Goal: Task Accomplishment & Management: Manage account settings

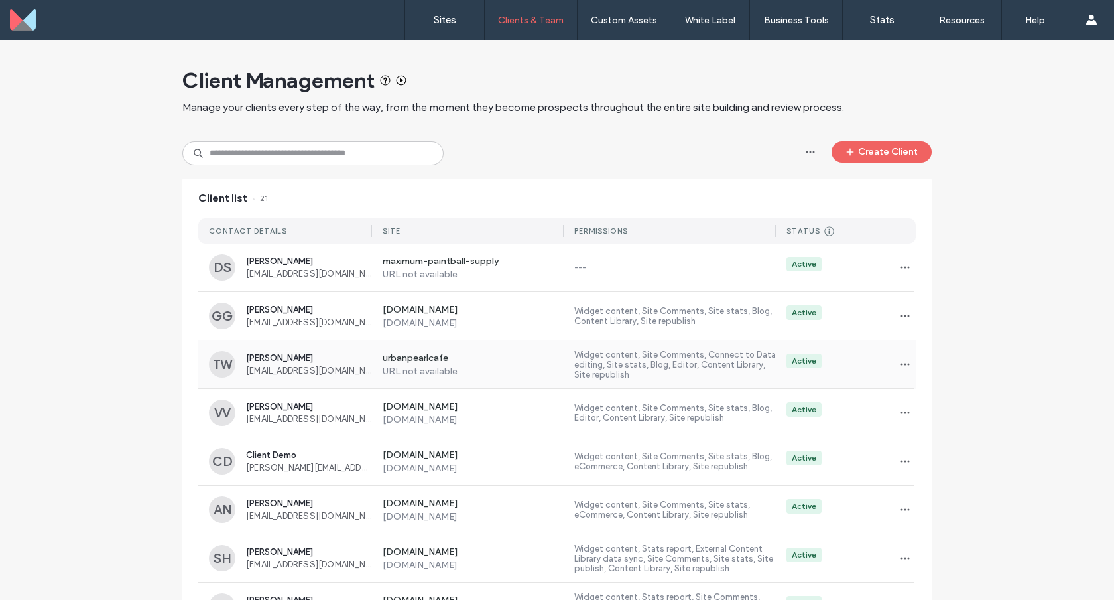
scroll to position [5, 0]
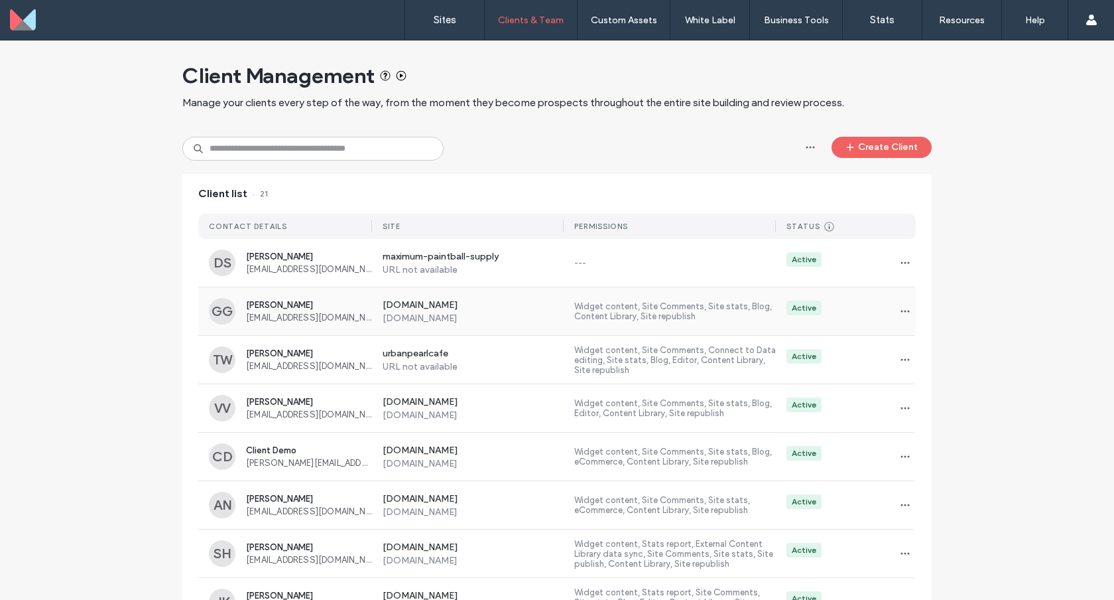
click at [728, 322] on div "[DOMAIN_NAME] [DOMAIN_NAME] Widget content, Site Comments, Site stats, Blog, Co…" at bounding box center [644, 311] width 544 height 48
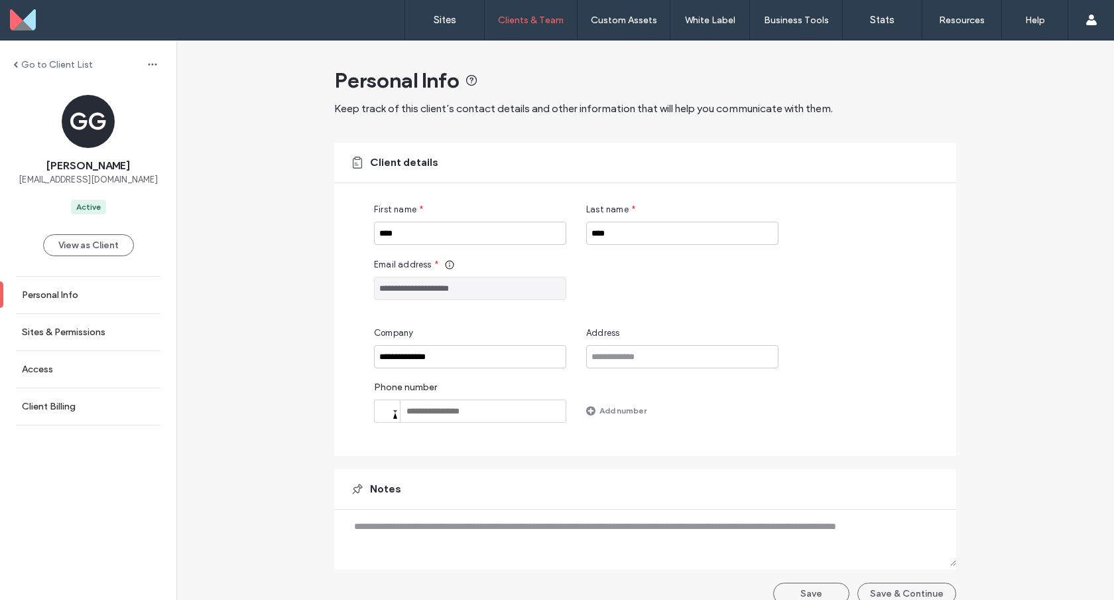
scroll to position [18, 0]
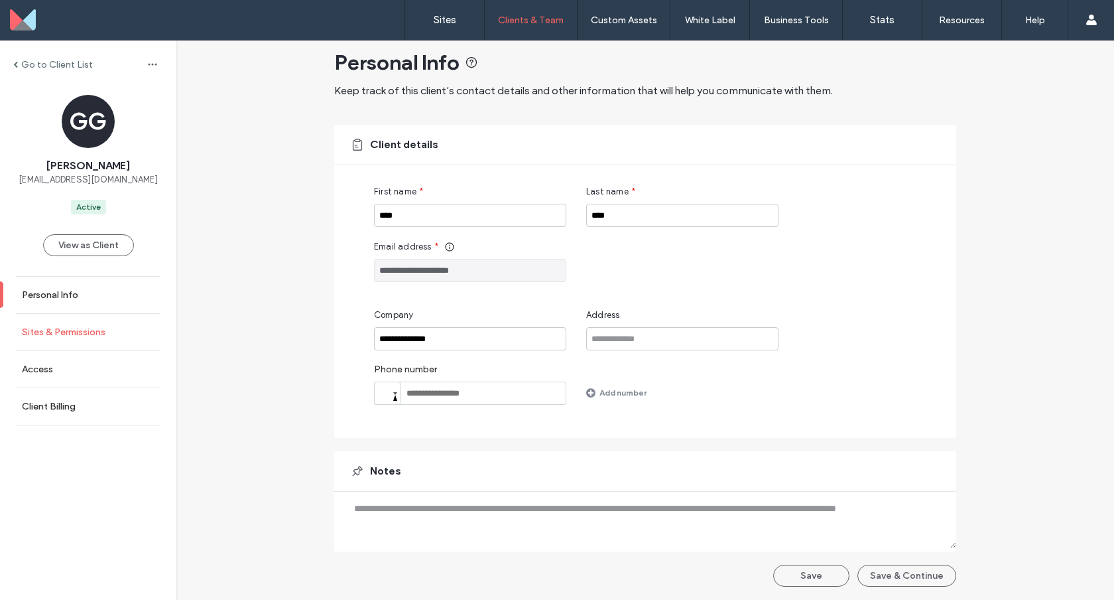
click at [98, 334] on label "Sites & Permissions" at bounding box center [64, 331] width 84 height 11
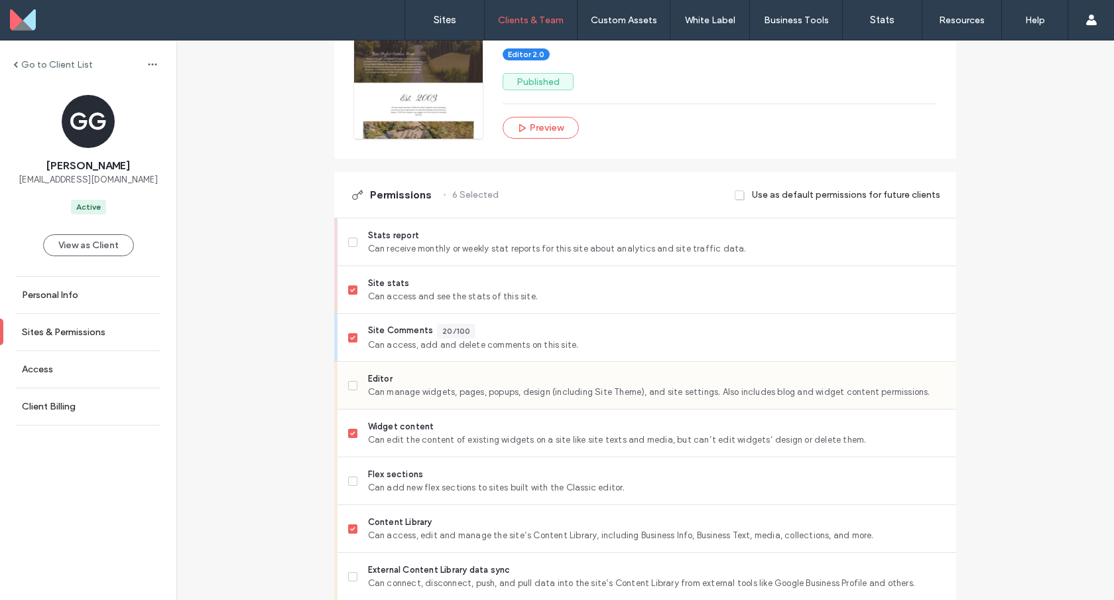
scroll to position [318, 0]
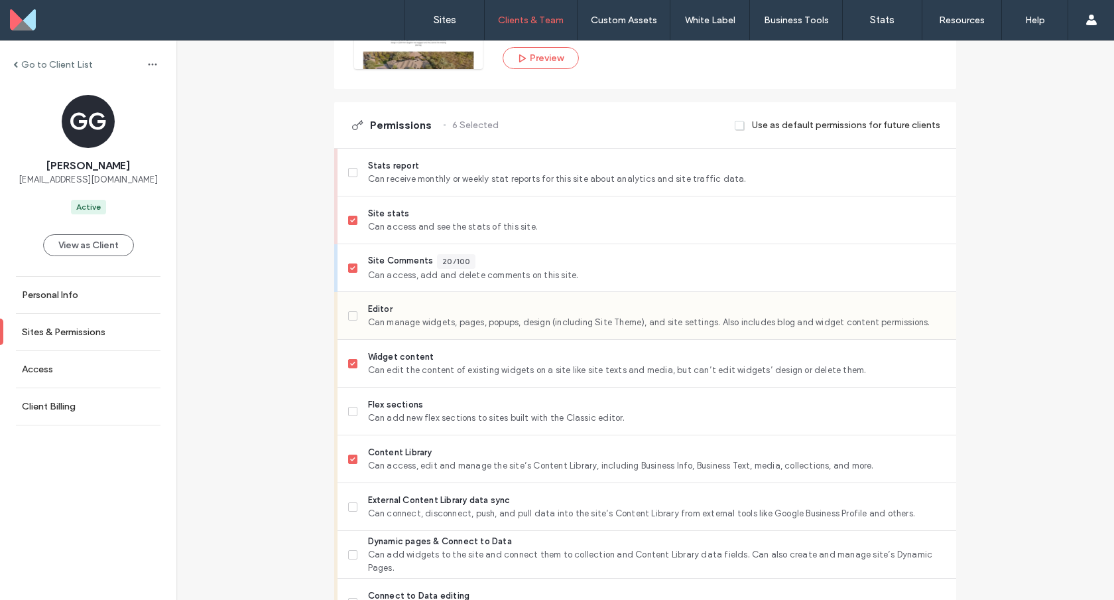
click at [350, 315] on icon at bounding box center [352, 316] width 5 height 4
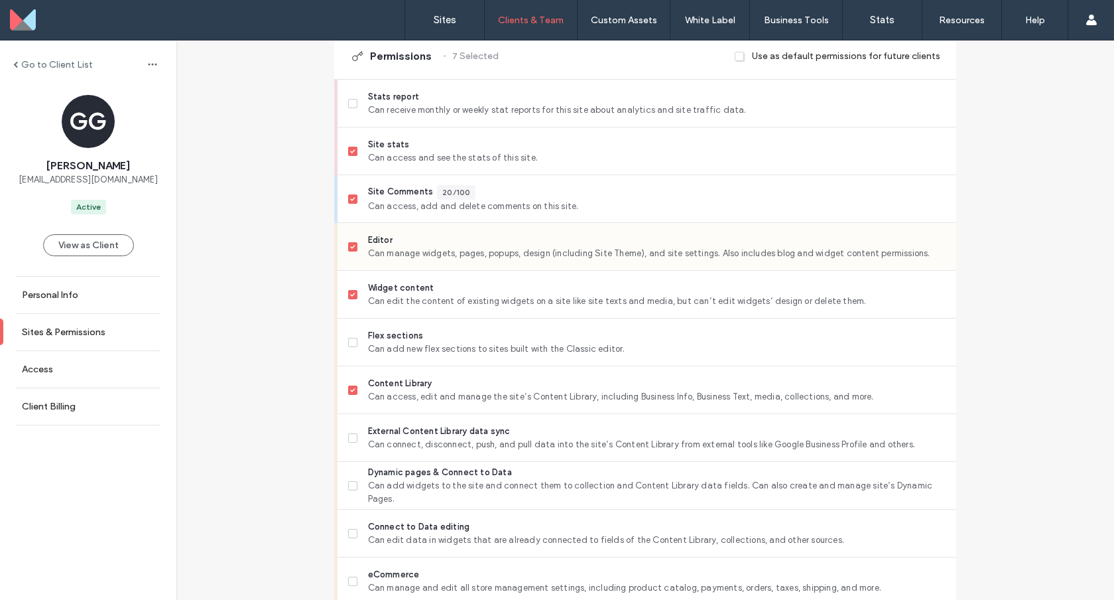
scroll to position [394, 0]
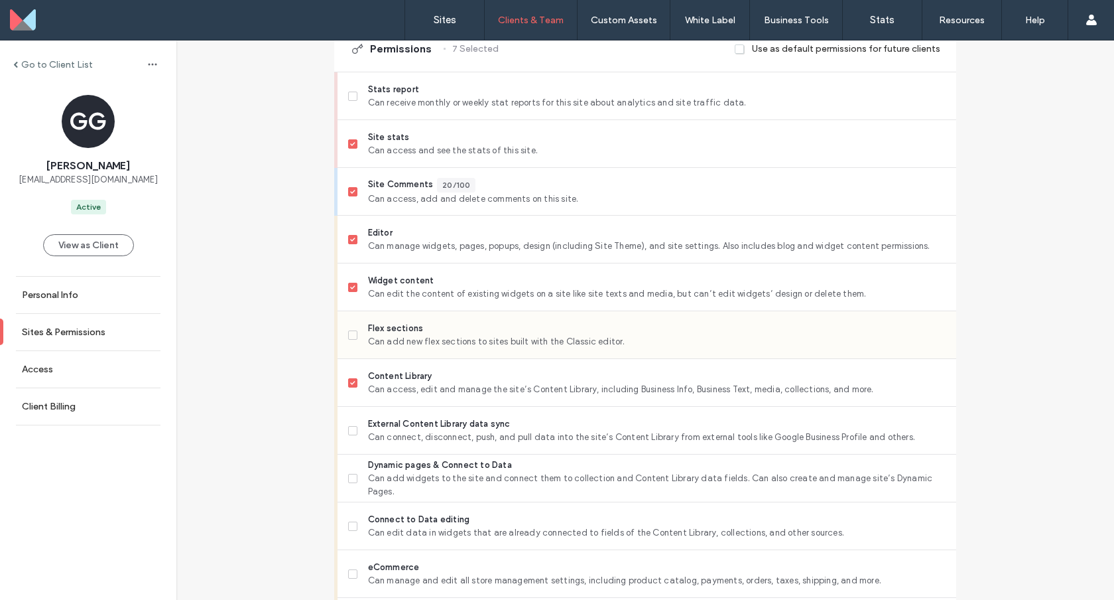
click at [350, 330] on span at bounding box center [352, 334] width 9 height 9
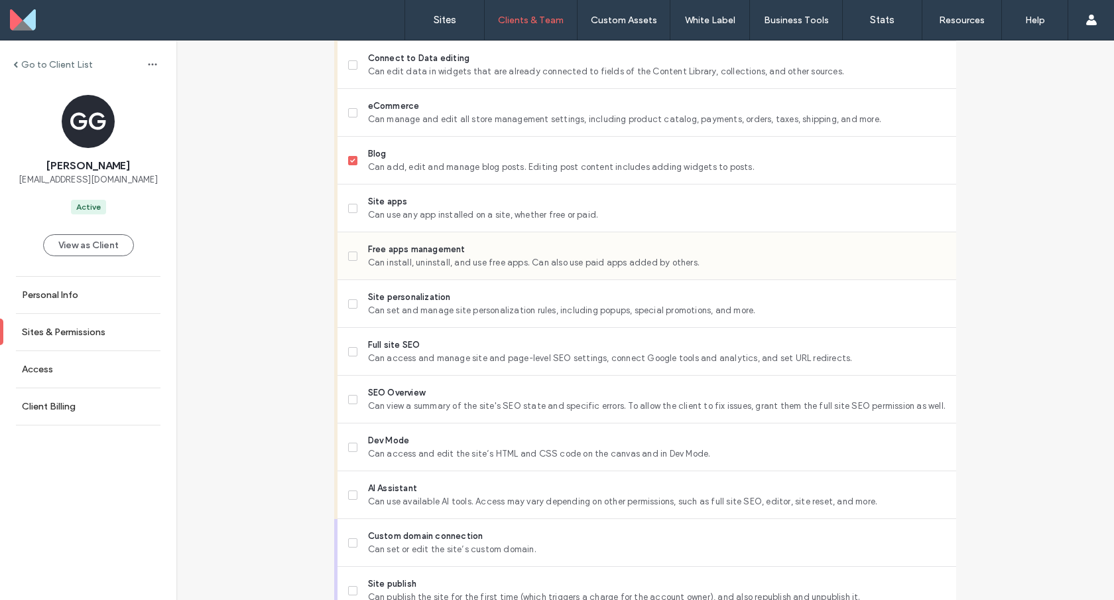
scroll to position [857, 0]
click at [348, 338] on label "Full site SEO Can access and manage site and page-level SEO settings, connect G…" at bounding box center [647, 349] width 598 height 27
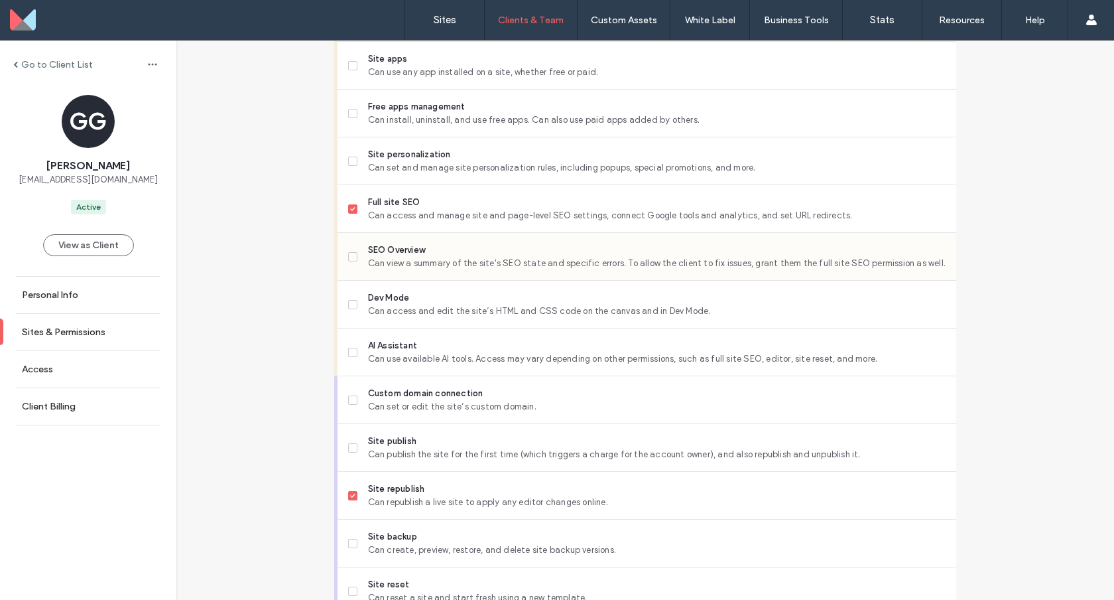
scroll to position [1000, 0]
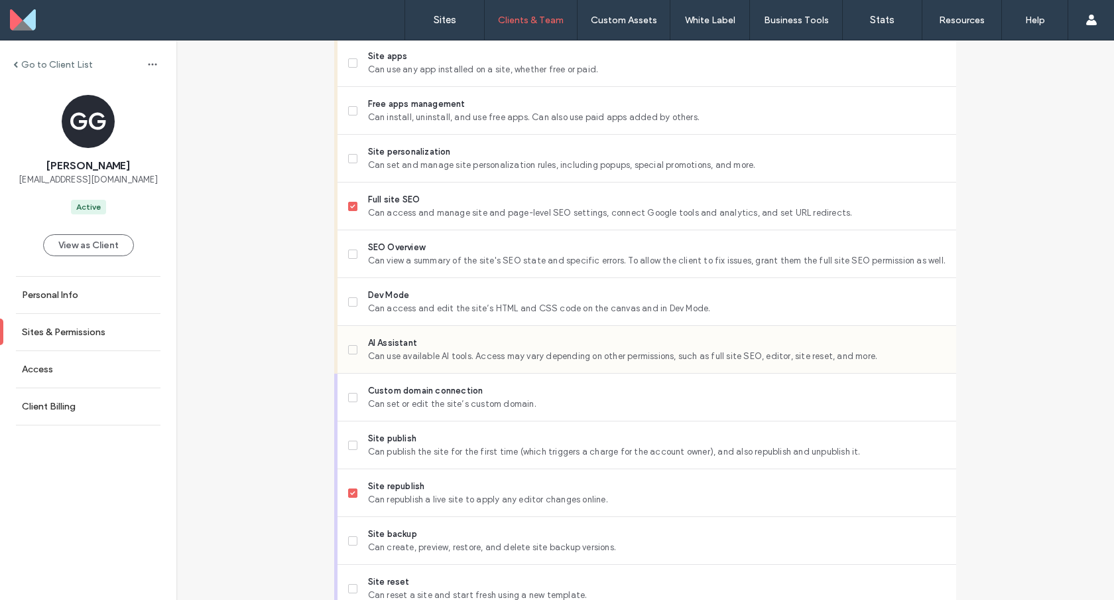
click at [348, 352] on span at bounding box center [352, 349] width 9 height 9
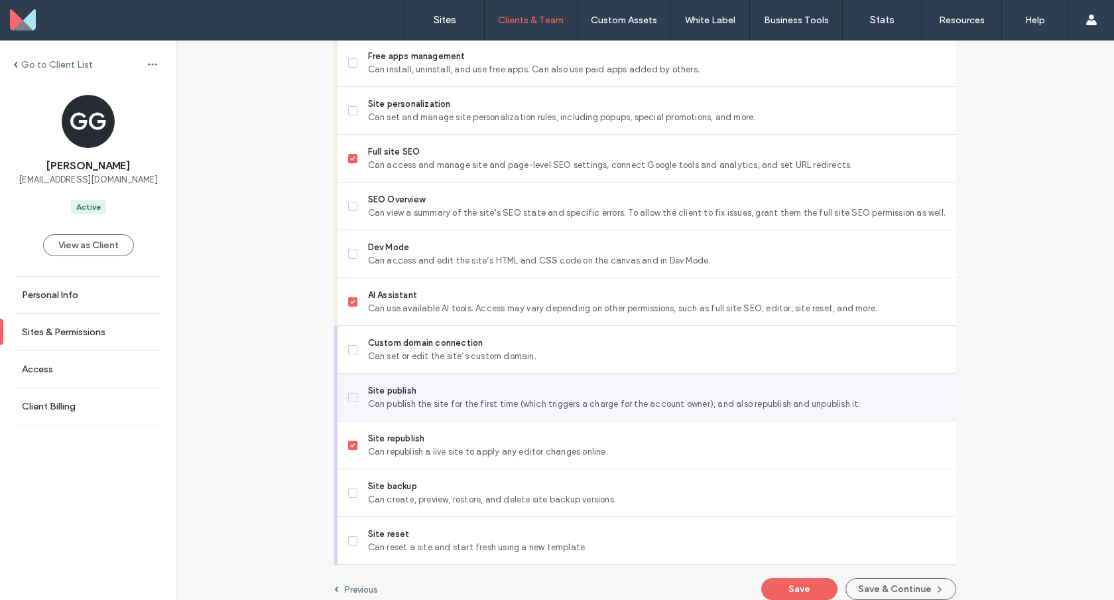
scroll to position [1061, 0]
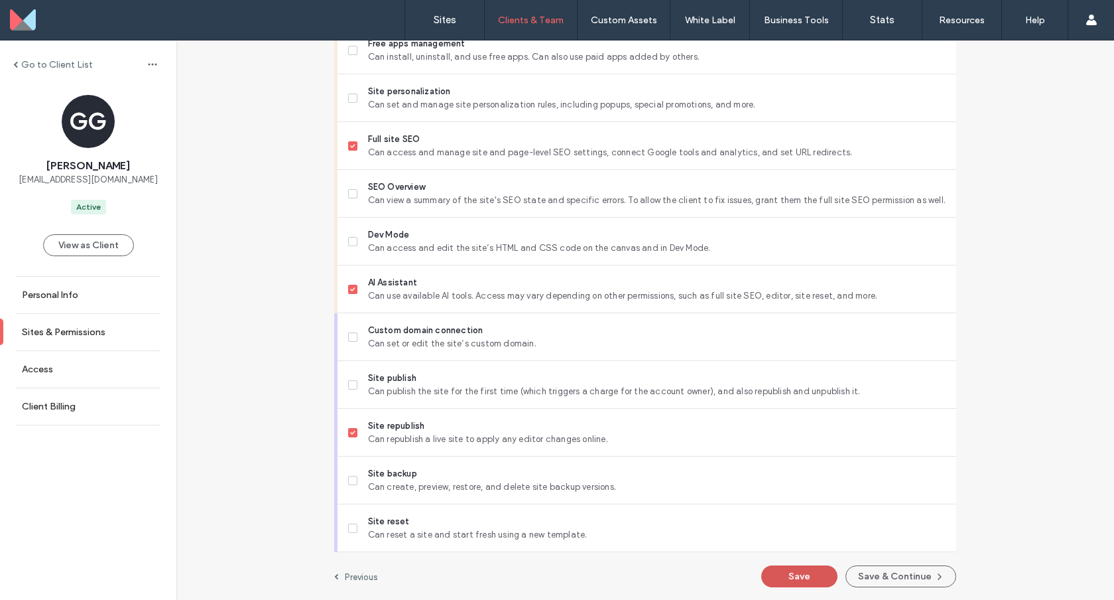
click at [783, 582] on button "Save" at bounding box center [799, 576] width 76 height 22
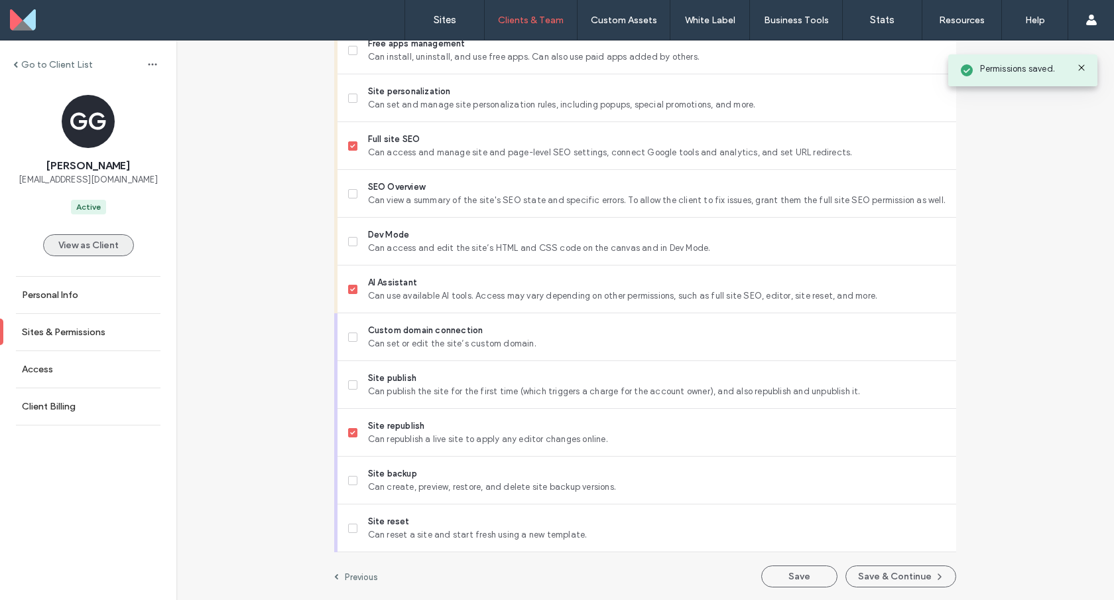
click at [85, 251] on button "View as Client" at bounding box center [88, 245] width 91 height 22
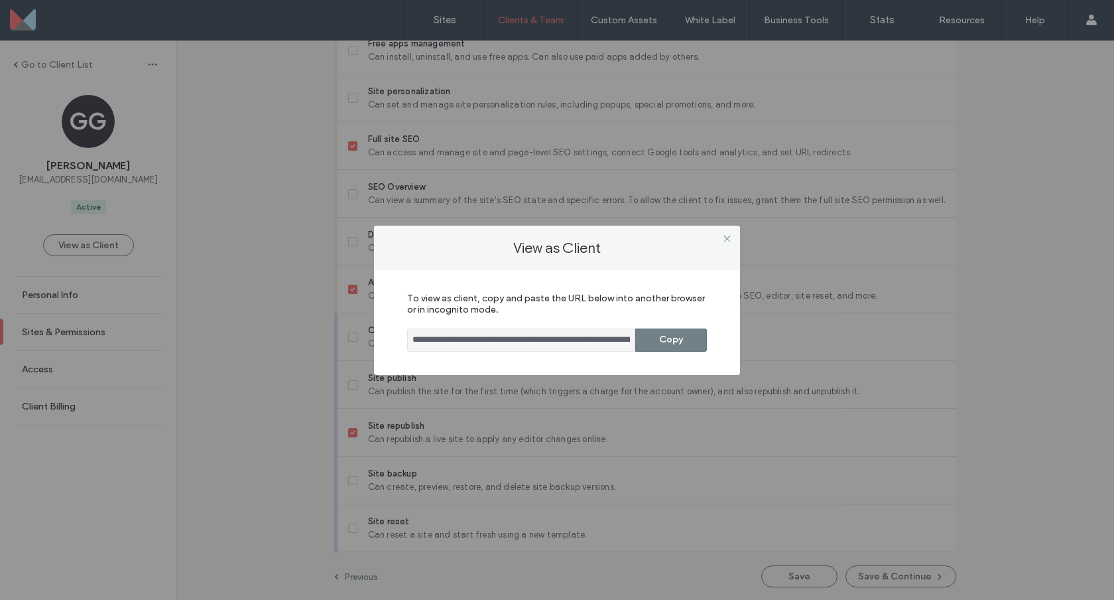
click at [683, 337] on button "Copy" at bounding box center [671, 339] width 72 height 23
click at [725, 236] on icon at bounding box center [727, 238] width 10 height 10
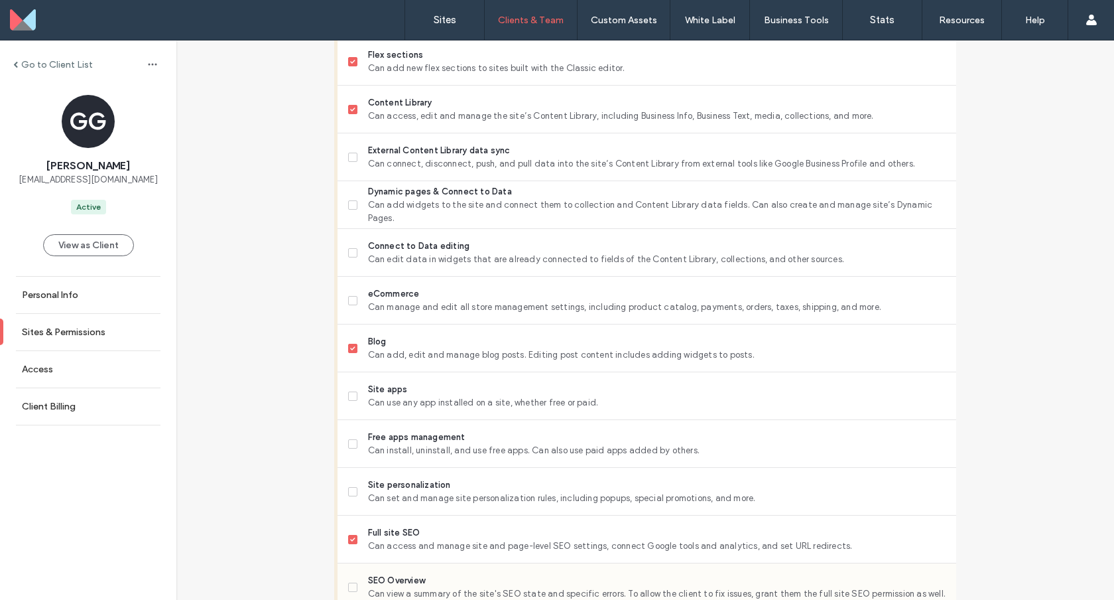
scroll to position [658, 0]
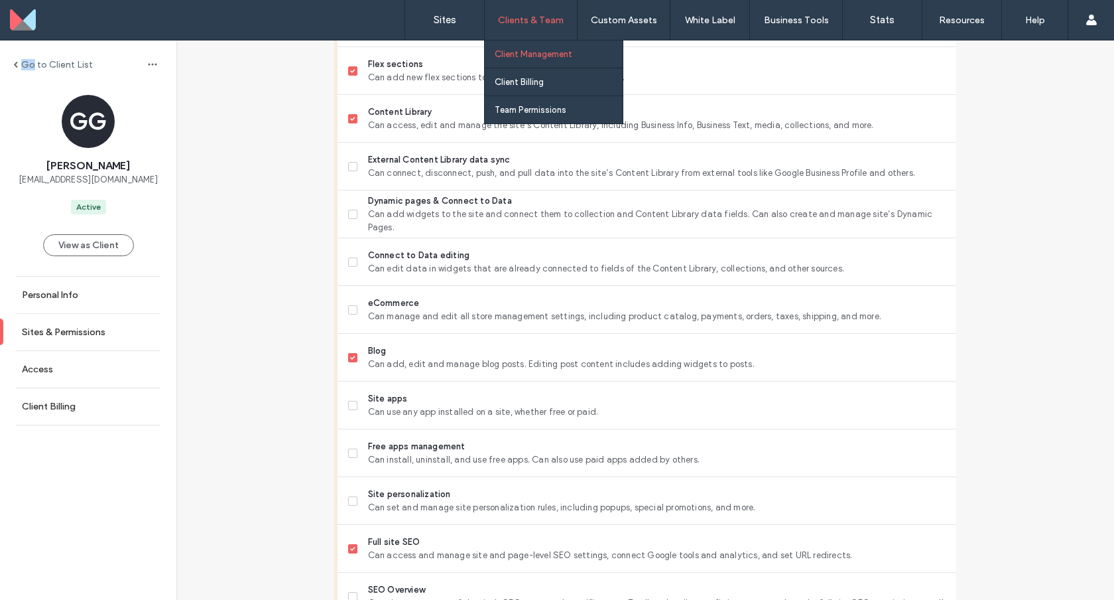
click at [521, 27] on div "Clients & Team" at bounding box center [531, 20] width 92 height 40
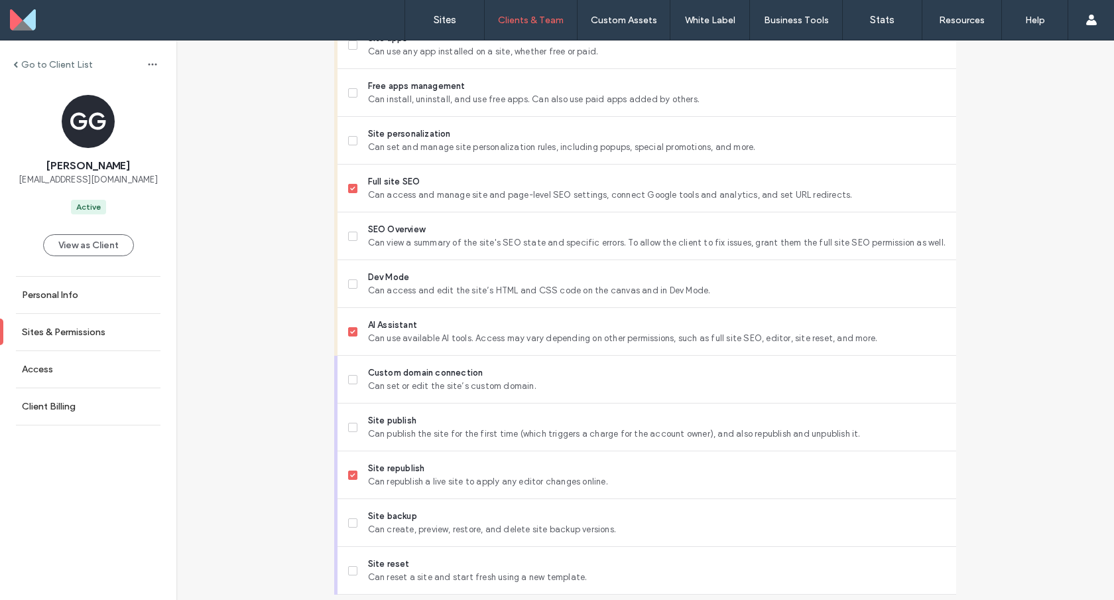
scroll to position [1061, 0]
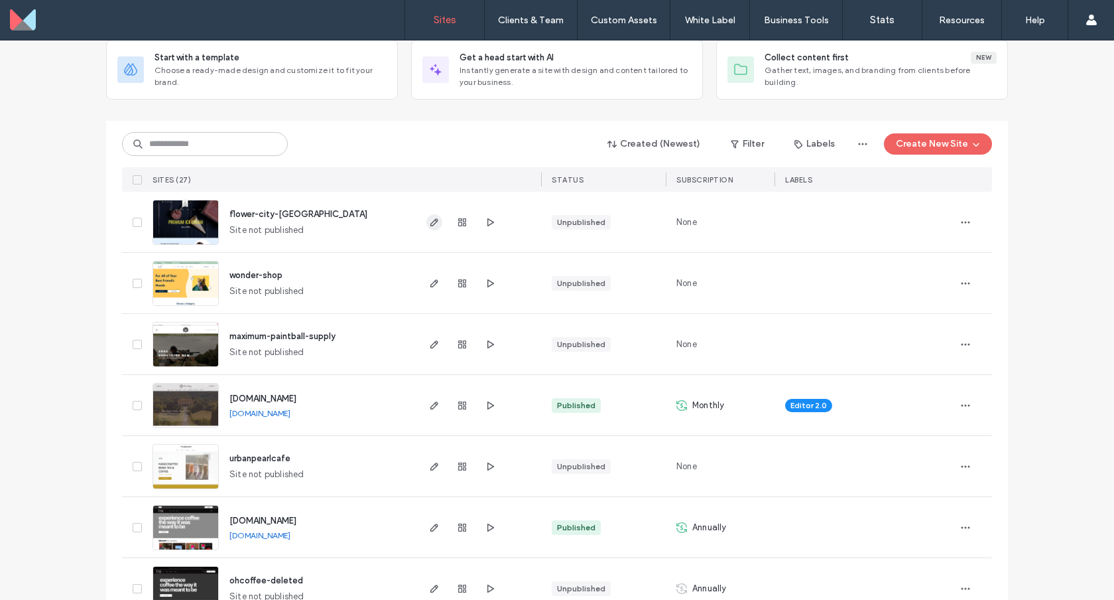
scroll to position [90, 0]
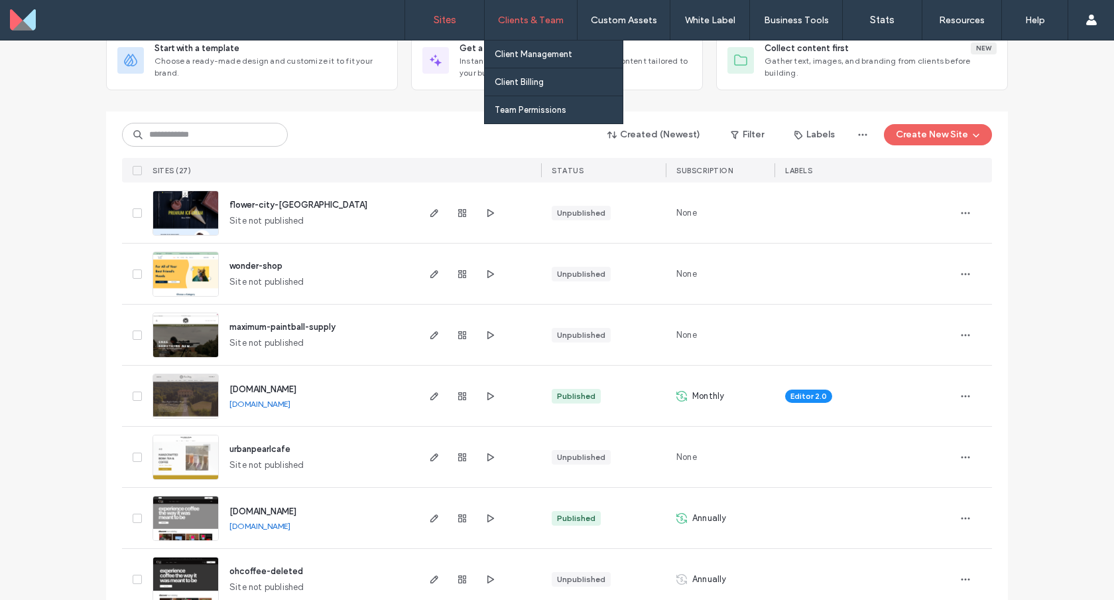
click at [549, 15] on label "Clients & Team" at bounding box center [531, 20] width 66 height 11
click at [540, 58] on label "Client Management" at bounding box center [534, 54] width 78 height 10
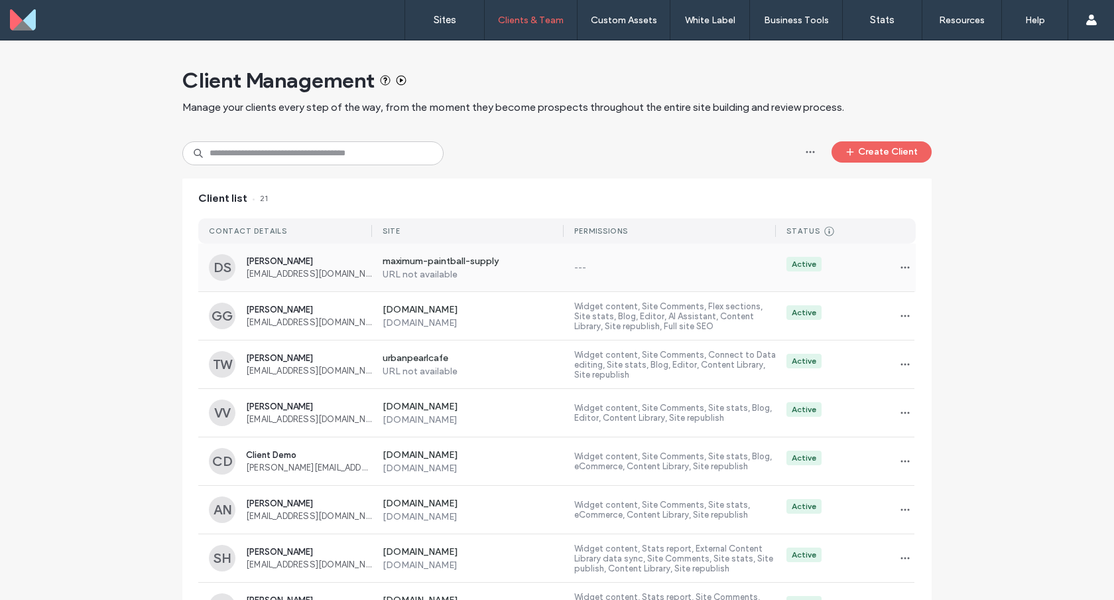
click at [703, 277] on div "maximum-paintball-supply URL not available --- Active" at bounding box center [644, 267] width 544 height 48
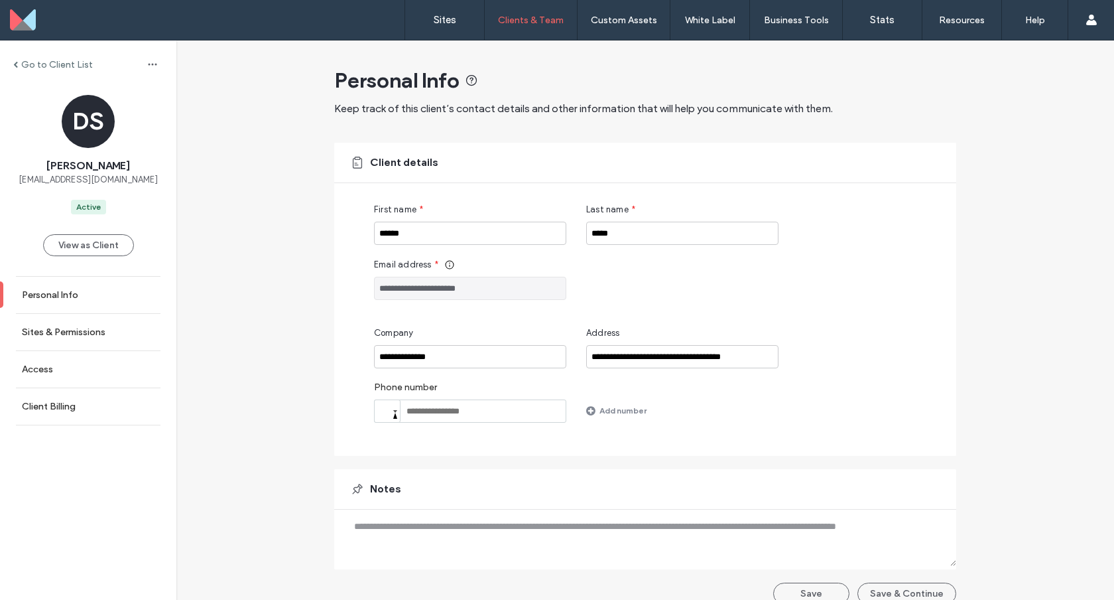
scroll to position [18, 0]
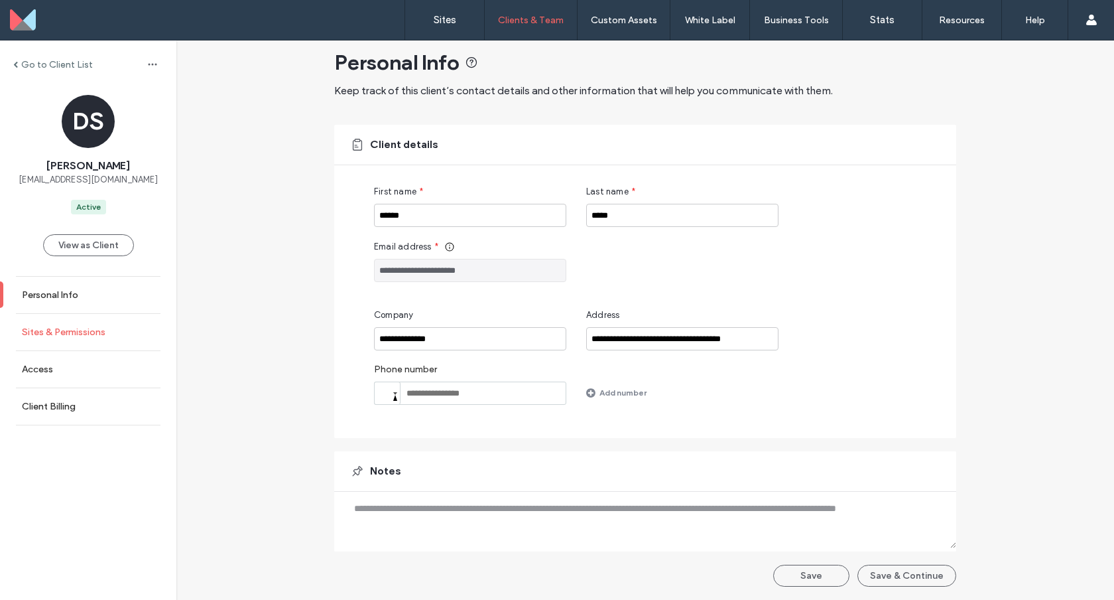
click at [101, 336] on label "Sites & Permissions" at bounding box center [64, 331] width 84 height 11
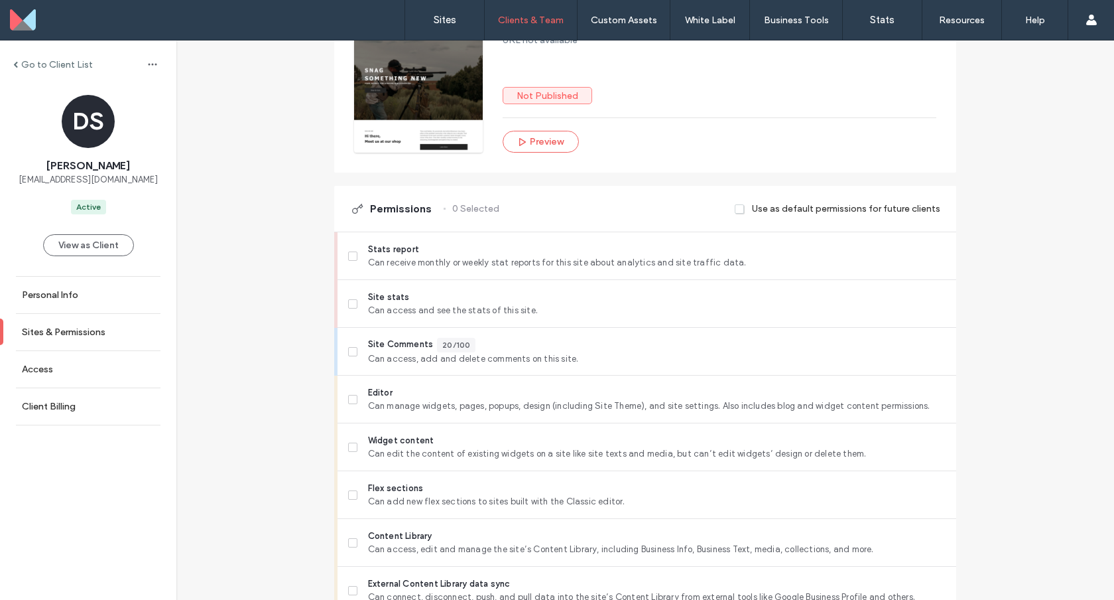
scroll to position [241, 0]
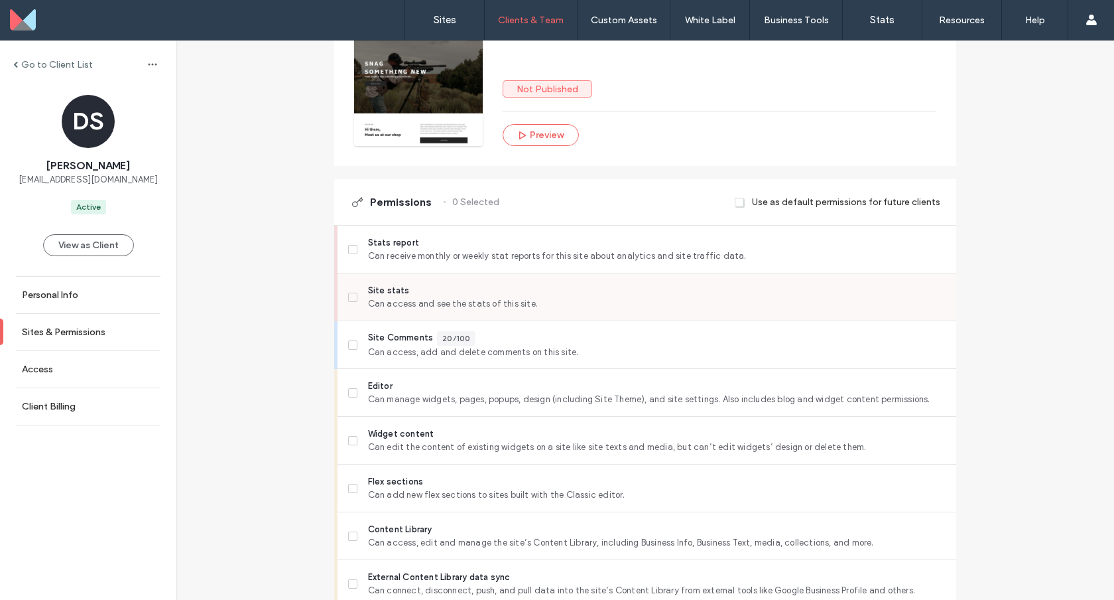
click at [350, 295] on span at bounding box center [352, 297] width 9 height 9
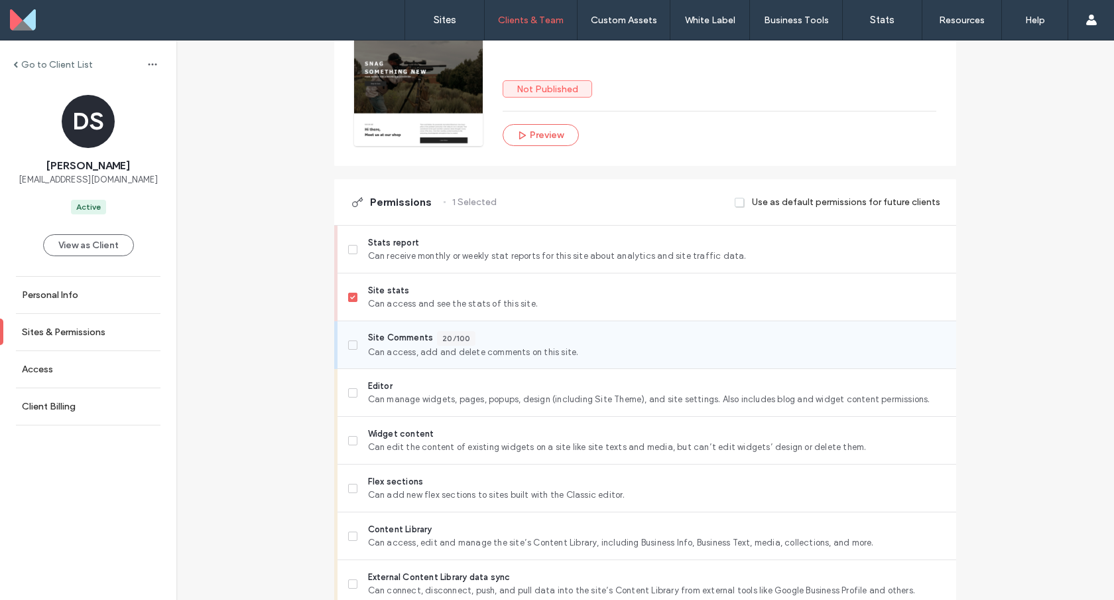
click at [348, 352] on label "Site Comments 20/100 Can access, add and delete comments on this site." at bounding box center [647, 345] width 598 height 28
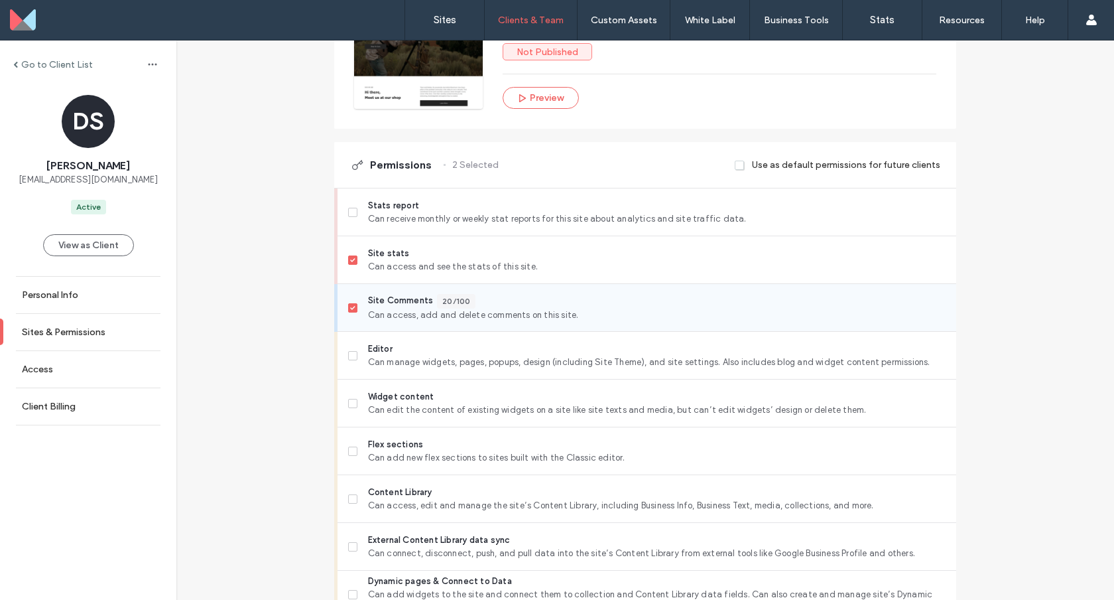
scroll to position [279, 0]
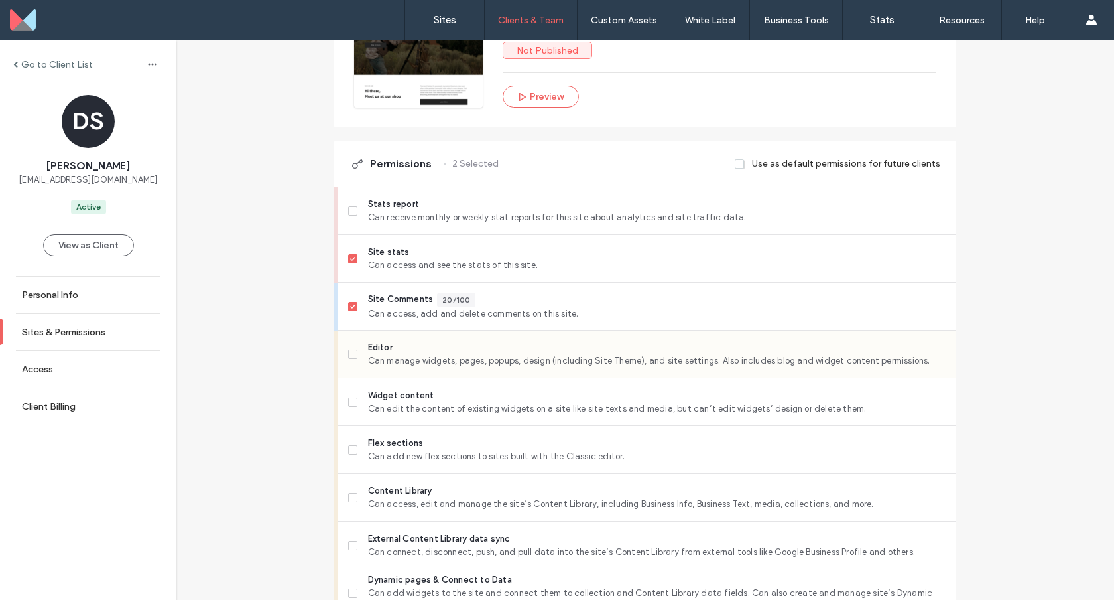
click at [348, 364] on label "Editor Can manage widgets, pages, popups, design (including Site Theme), and si…" at bounding box center [647, 354] width 598 height 27
click at [350, 448] on icon at bounding box center [352, 450] width 5 height 4
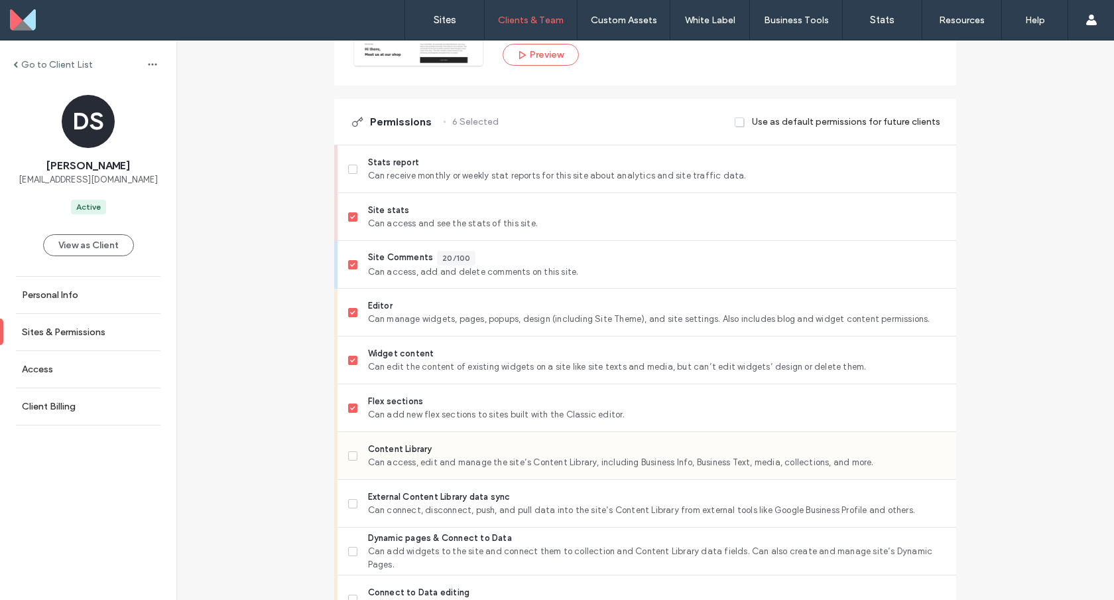
click at [350, 448] on label "Content Library Can access, edit and manage the site’s Content Library, includi…" at bounding box center [647, 455] width 598 height 27
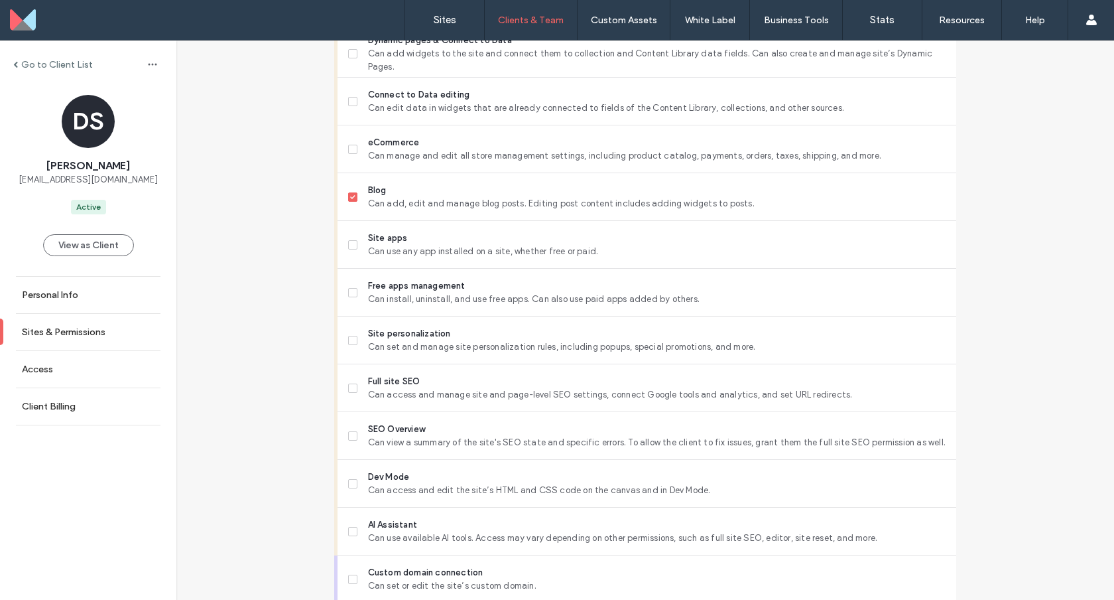
scroll to position [866, 0]
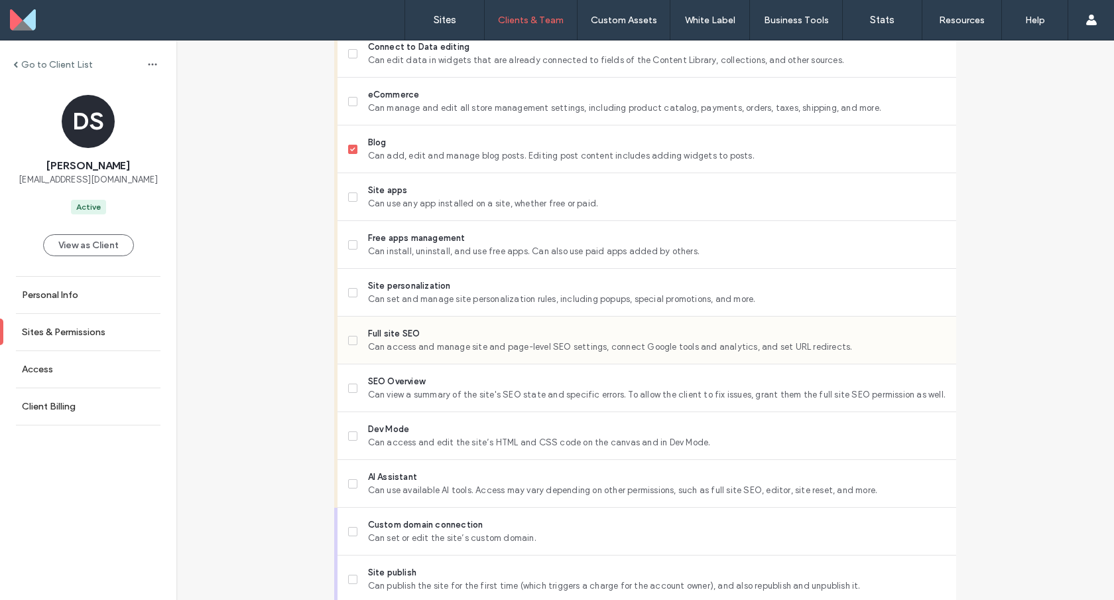
click at [340, 340] on div "Full site SEO Can access and manage site and page-level SEO settings, connect G…" at bounding box center [647, 340] width 619 height 48
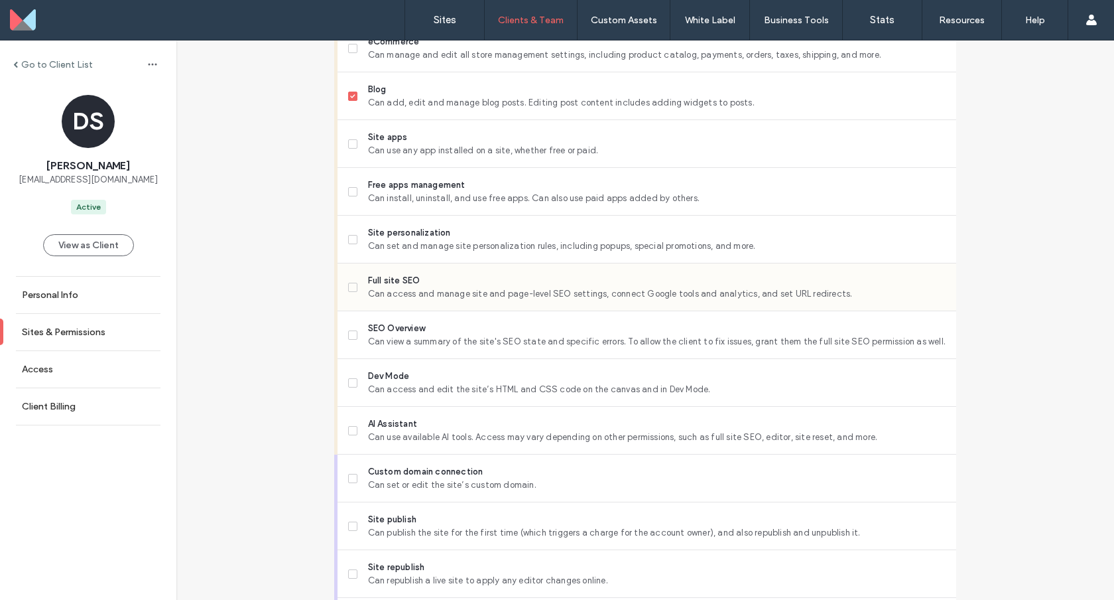
click at [350, 300] on div "Full site SEO Can access and manage site and page-level SEO settings, connect G…" at bounding box center [652, 286] width 608 height 47
click at [353, 279] on label "Full site SEO Can access and manage site and page-level SEO settings, connect G…" at bounding box center [647, 287] width 598 height 27
click at [350, 336] on span at bounding box center [352, 334] width 9 height 9
click at [360, 324] on label "SEO Overview Can view a summary of the site's SEO state and specific errors. To…" at bounding box center [647, 335] width 598 height 27
click at [372, 281] on span "Full site SEO" at bounding box center [657, 280] width 578 height 13
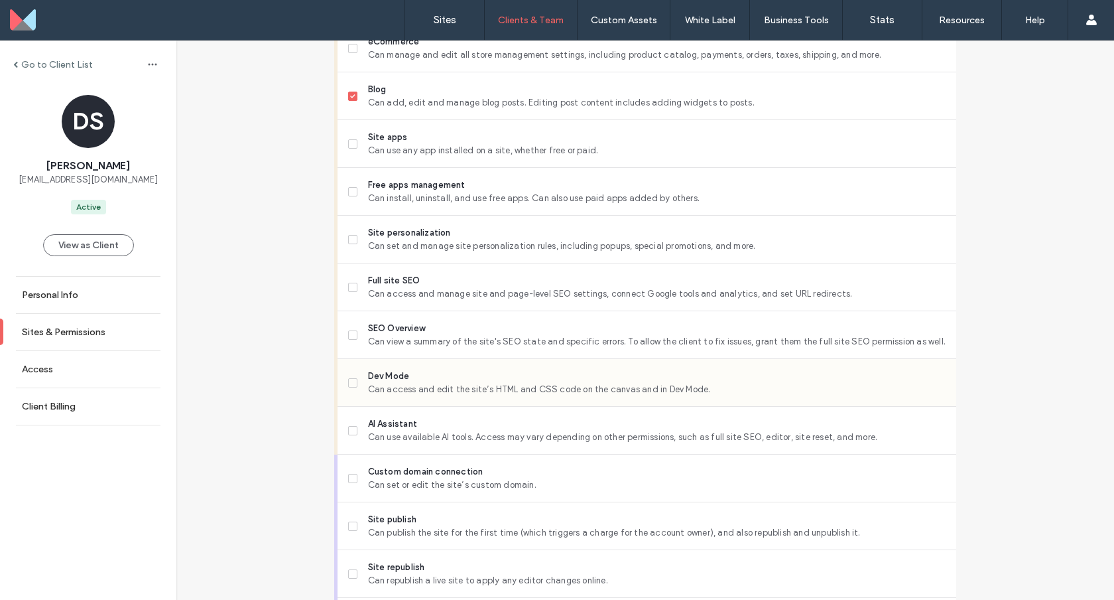
scroll to position [1006, 0]
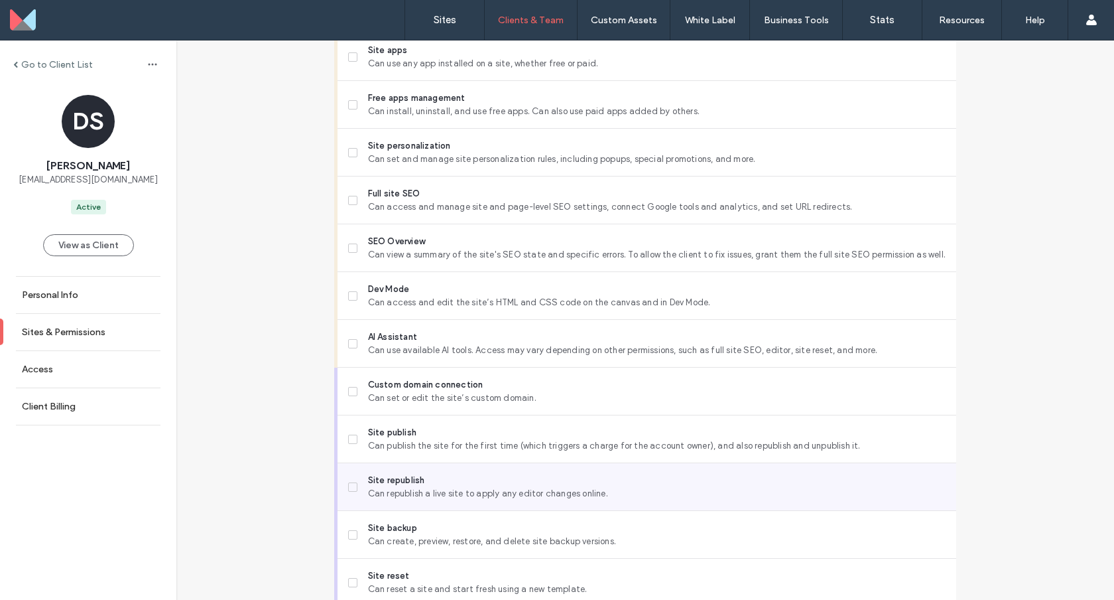
click at [382, 487] on span "Can republish a live site to apply any editor changes online." at bounding box center [657, 493] width 578 height 13
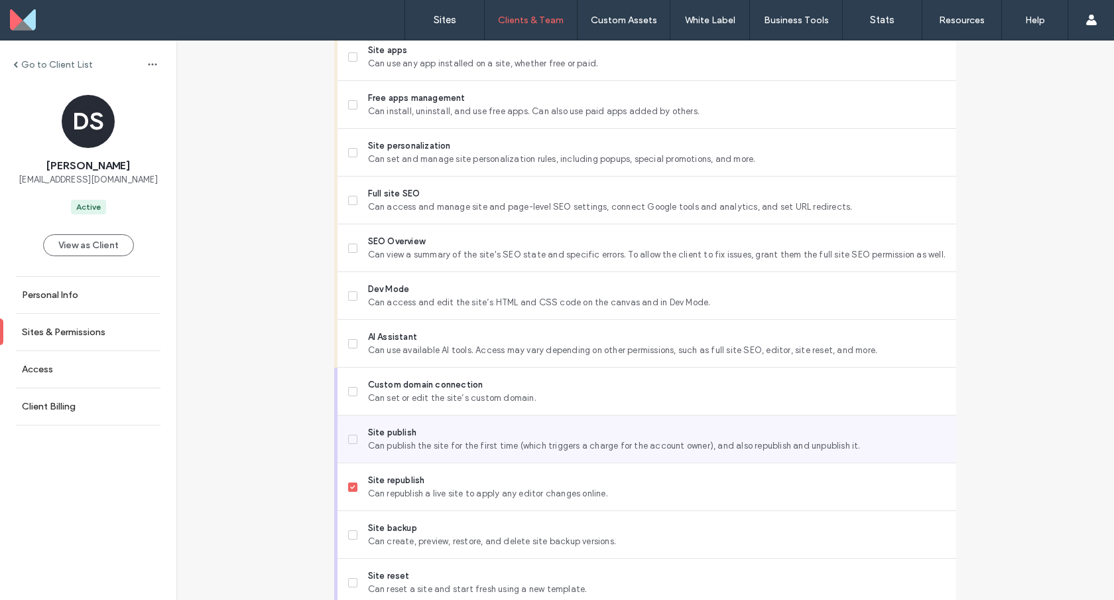
scroll to position [1061, 0]
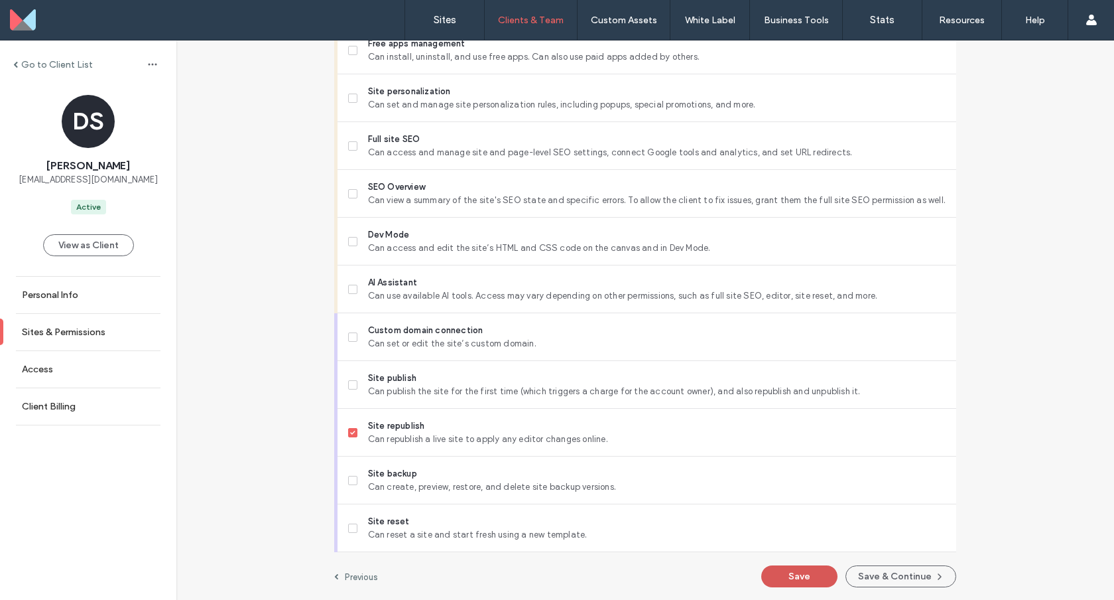
click at [797, 577] on button "Save" at bounding box center [799, 576] width 76 height 22
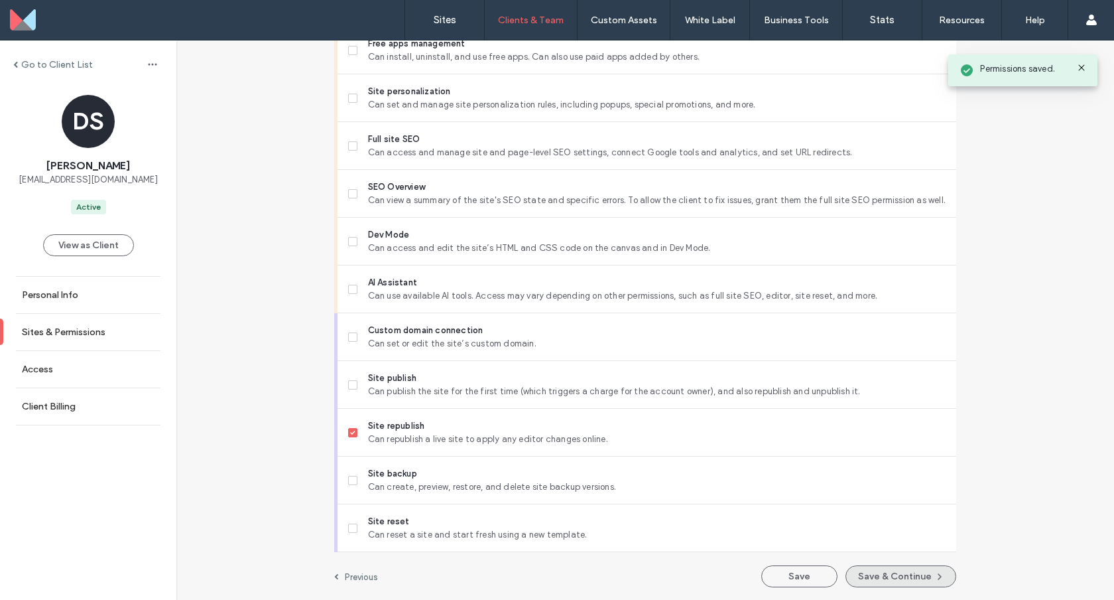
click at [862, 581] on button "Save & Continue" at bounding box center [901, 576] width 111 height 22
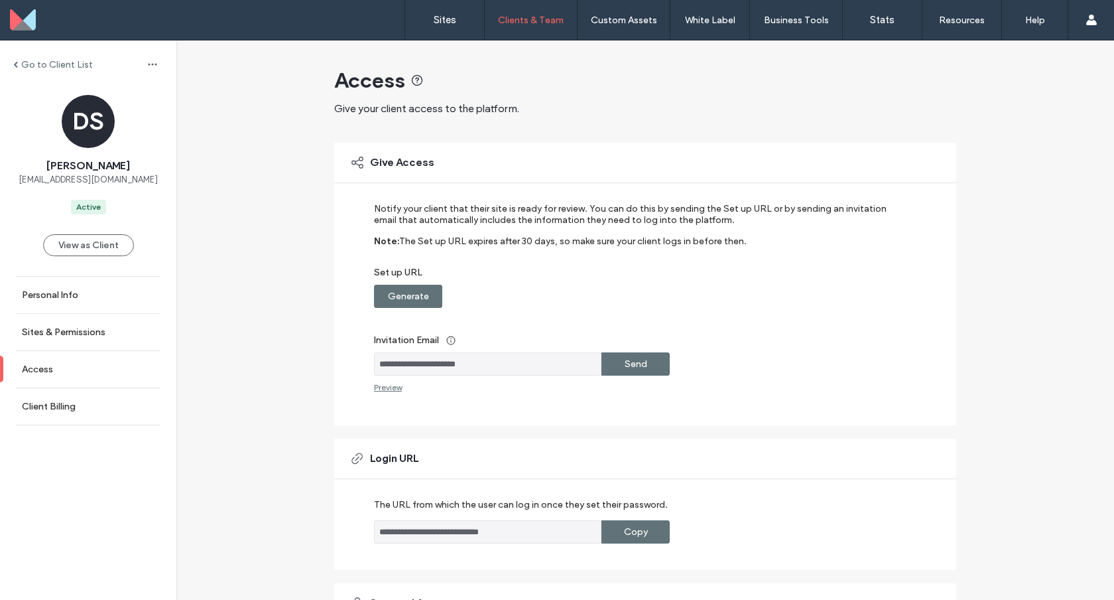
click at [484, 365] on input "**********" at bounding box center [488, 363] width 228 height 23
click at [545, 372] on input "**********" at bounding box center [488, 363] width 228 height 23
click at [537, 367] on input "**********" at bounding box center [488, 363] width 228 height 23
click at [392, 385] on div "Preview" at bounding box center [388, 387] width 28 height 10
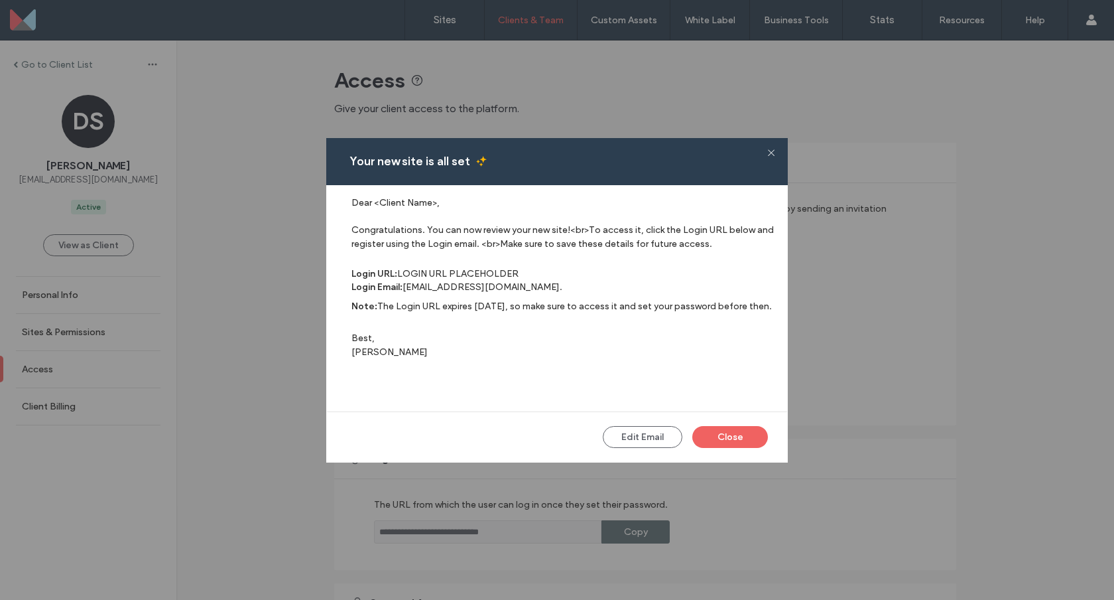
click at [771, 153] on icon at bounding box center [771, 152] width 8 height 8
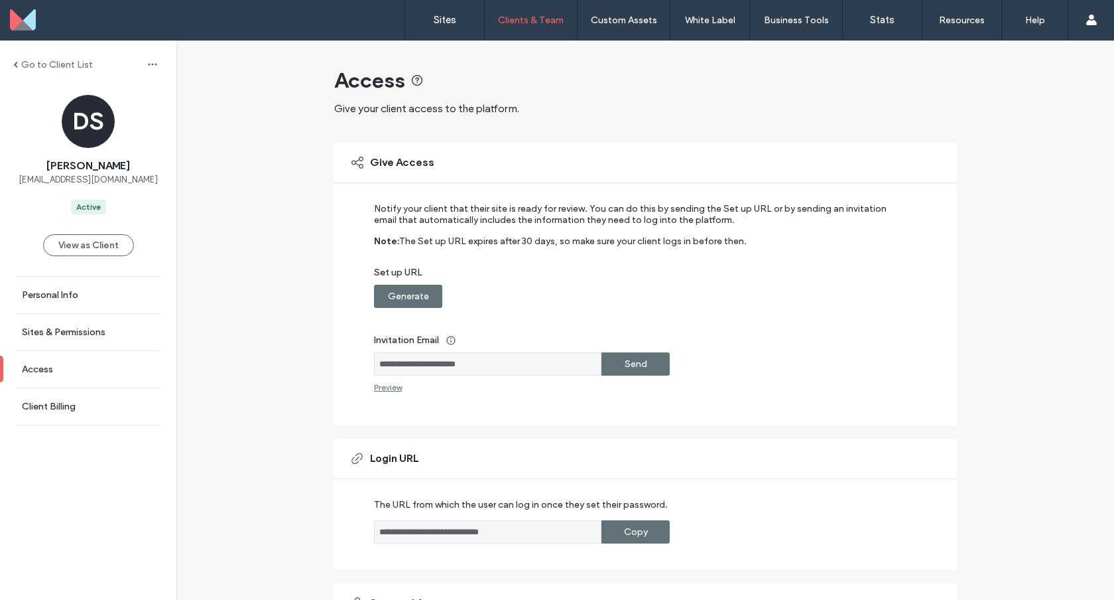
click at [423, 300] on label "Generate" at bounding box center [408, 296] width 41 height 25
click at [615, 298] on div "Copy" at bounding box center [636, 296] width 68 height 23
click at [625, 367] on label "Send" at bounding box center [636, 364] width 23 height 25
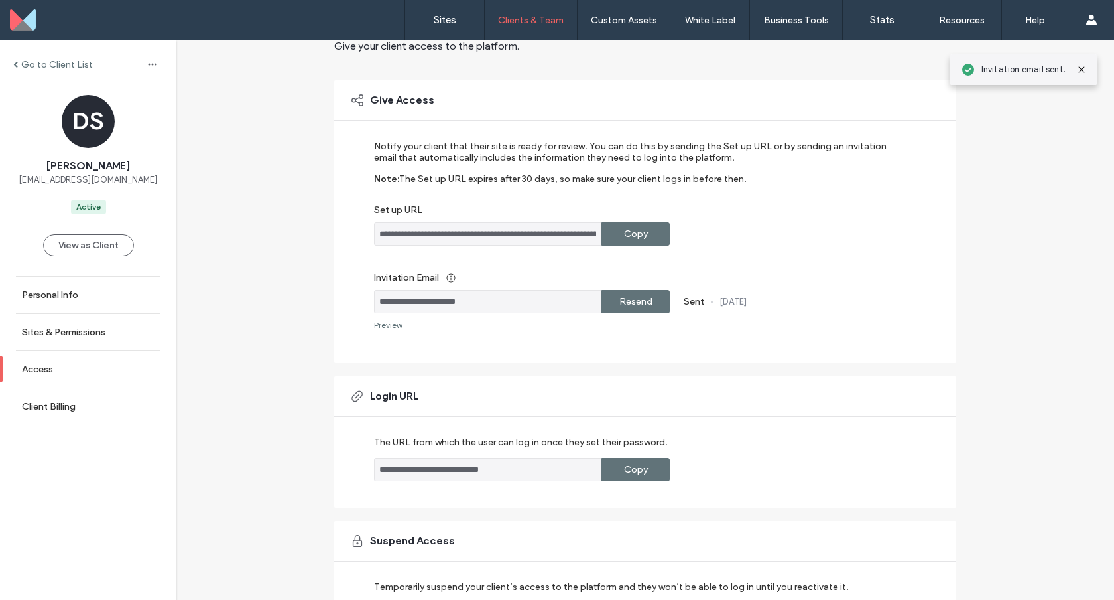
scroll to position [67, 0]
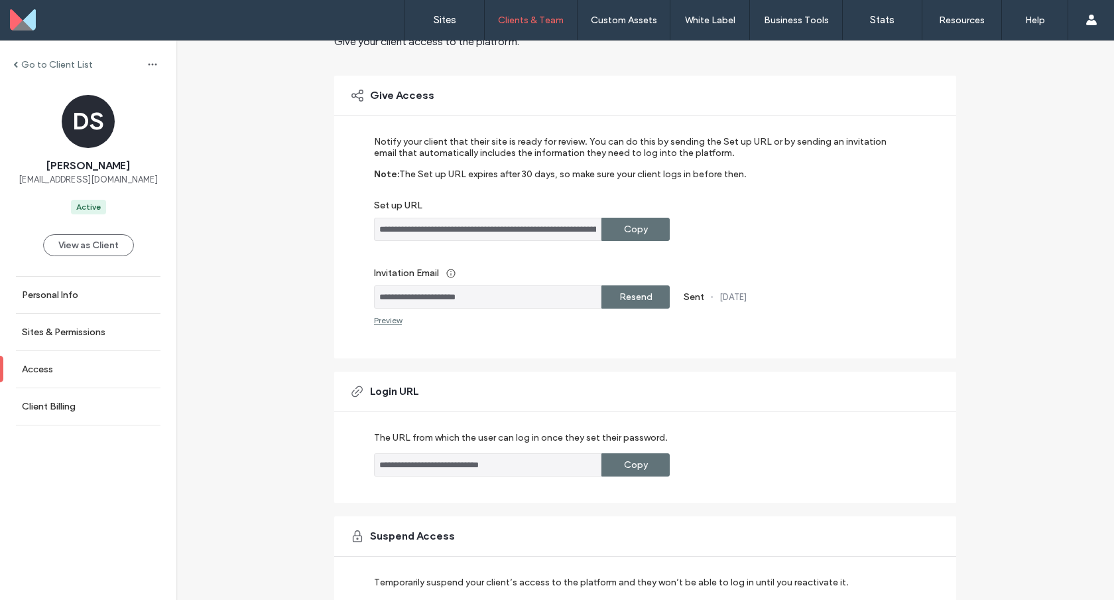
click at [40, 65] on label "Go to Client List" at bounding box center [57, 64] width 72 height 11
